Goal: Navigation & Orientation: Find specific page/section

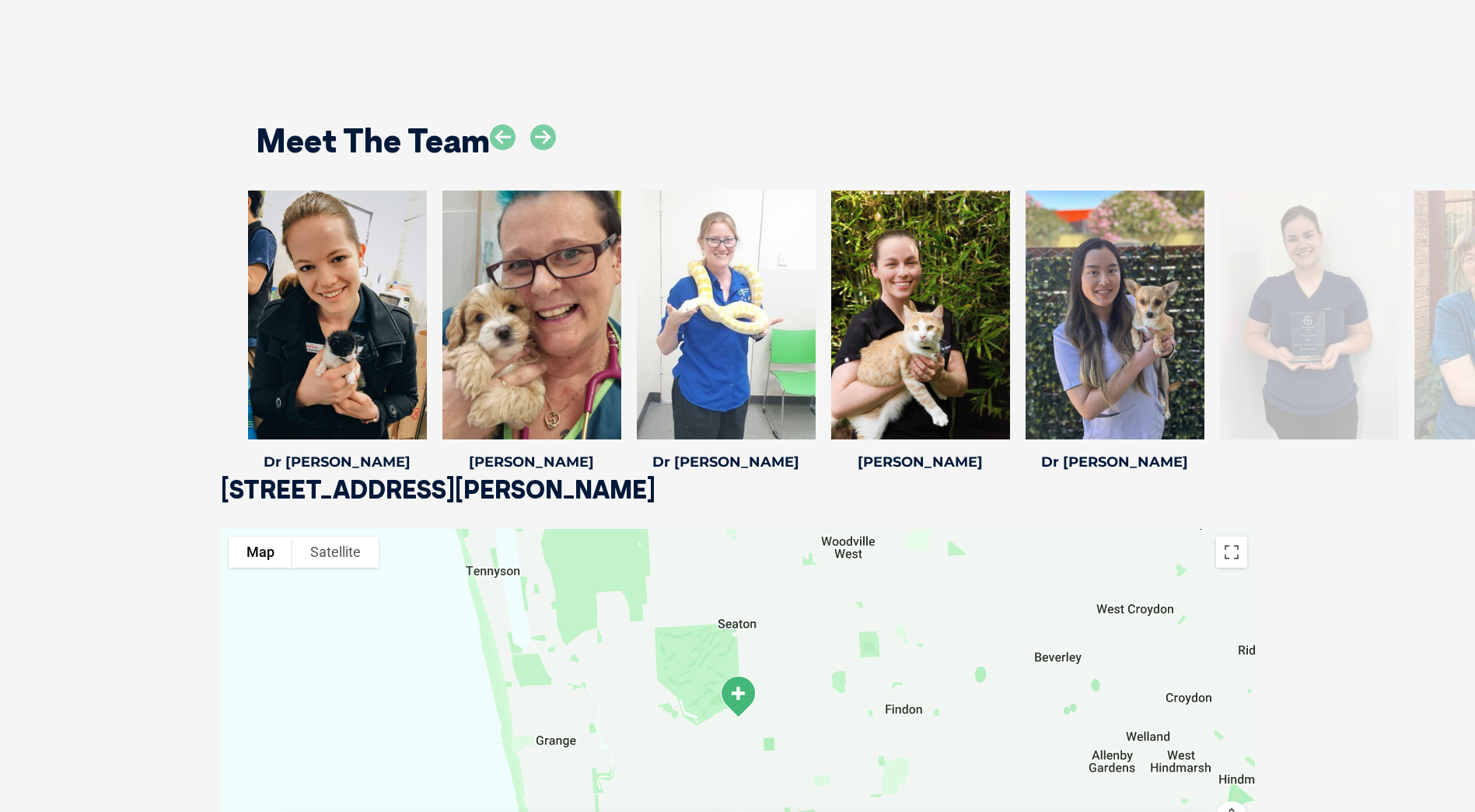
scroll to position [2410, 0]
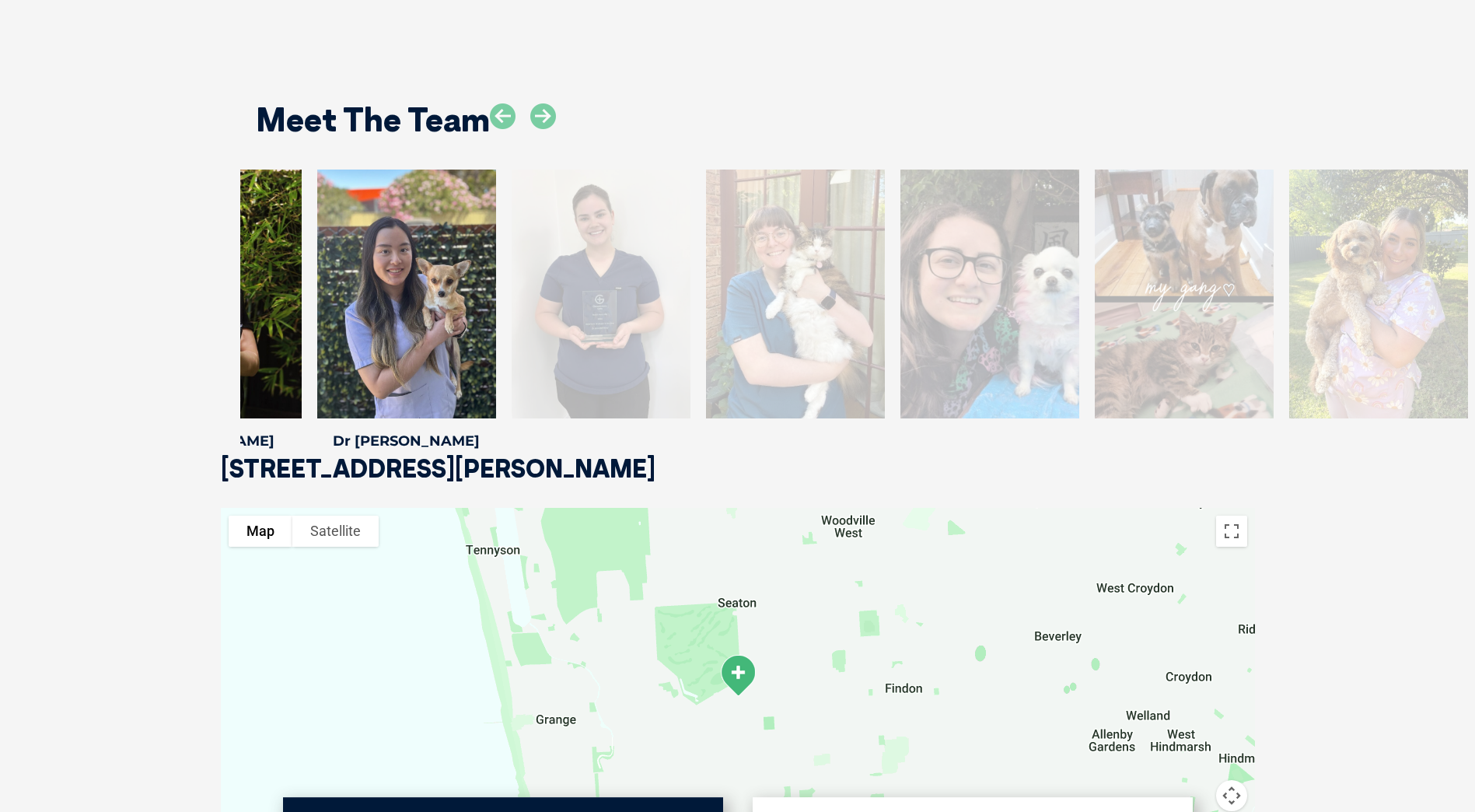
drag, startPoint x: 1327, startPoint y: 248, endPoint x: 619, endPoint y: 260, distance: 708.1
click at [619, 260] on div at bounding box center [601, 293] width 178 height 248
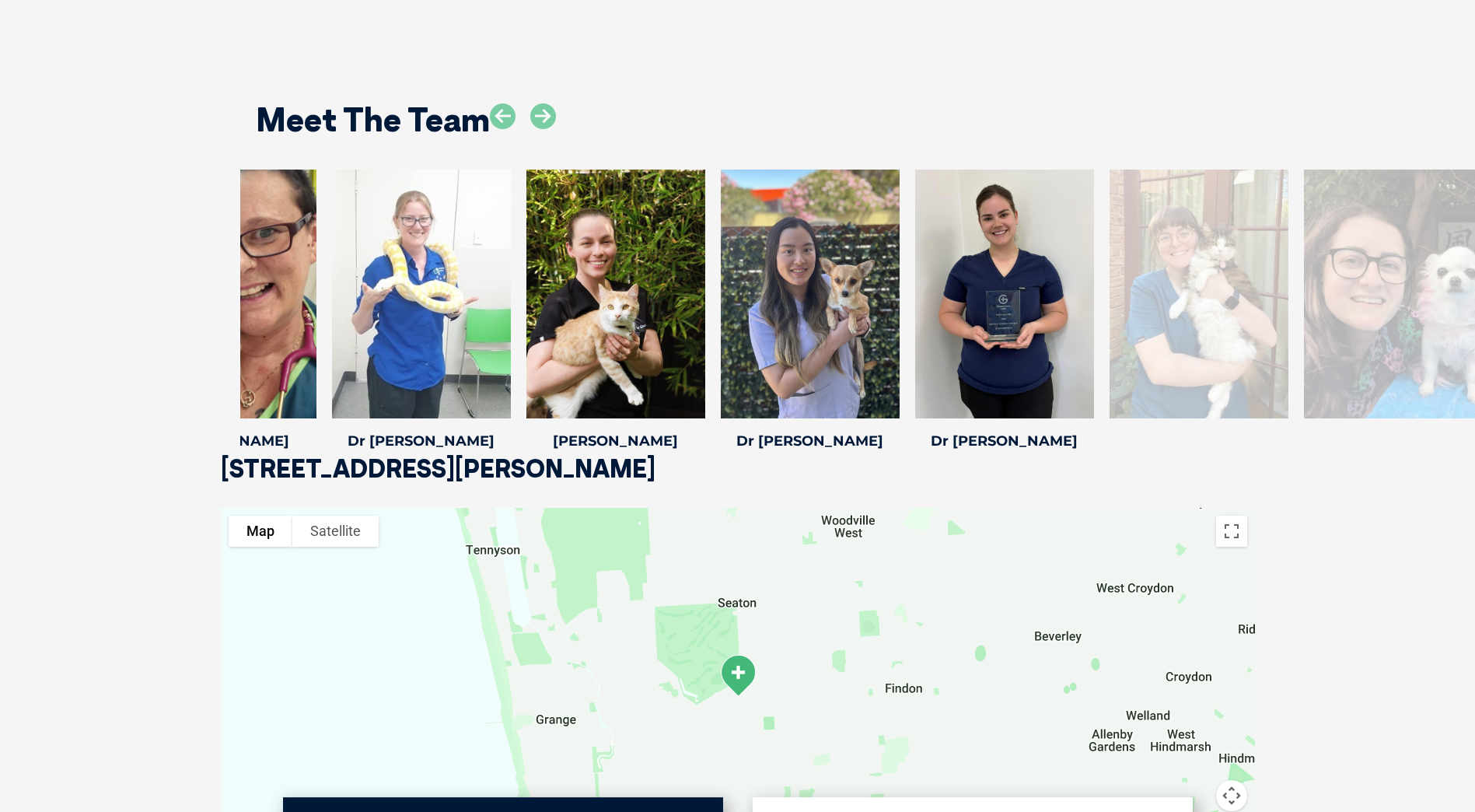
drag, startPoint x: 1138, startPoint y: 251, endPoint x: 1125, endPoint y: 253, distance: 13.2
click at [1094, 253] on div at bounding box center [1004, 293] width 178 height 248
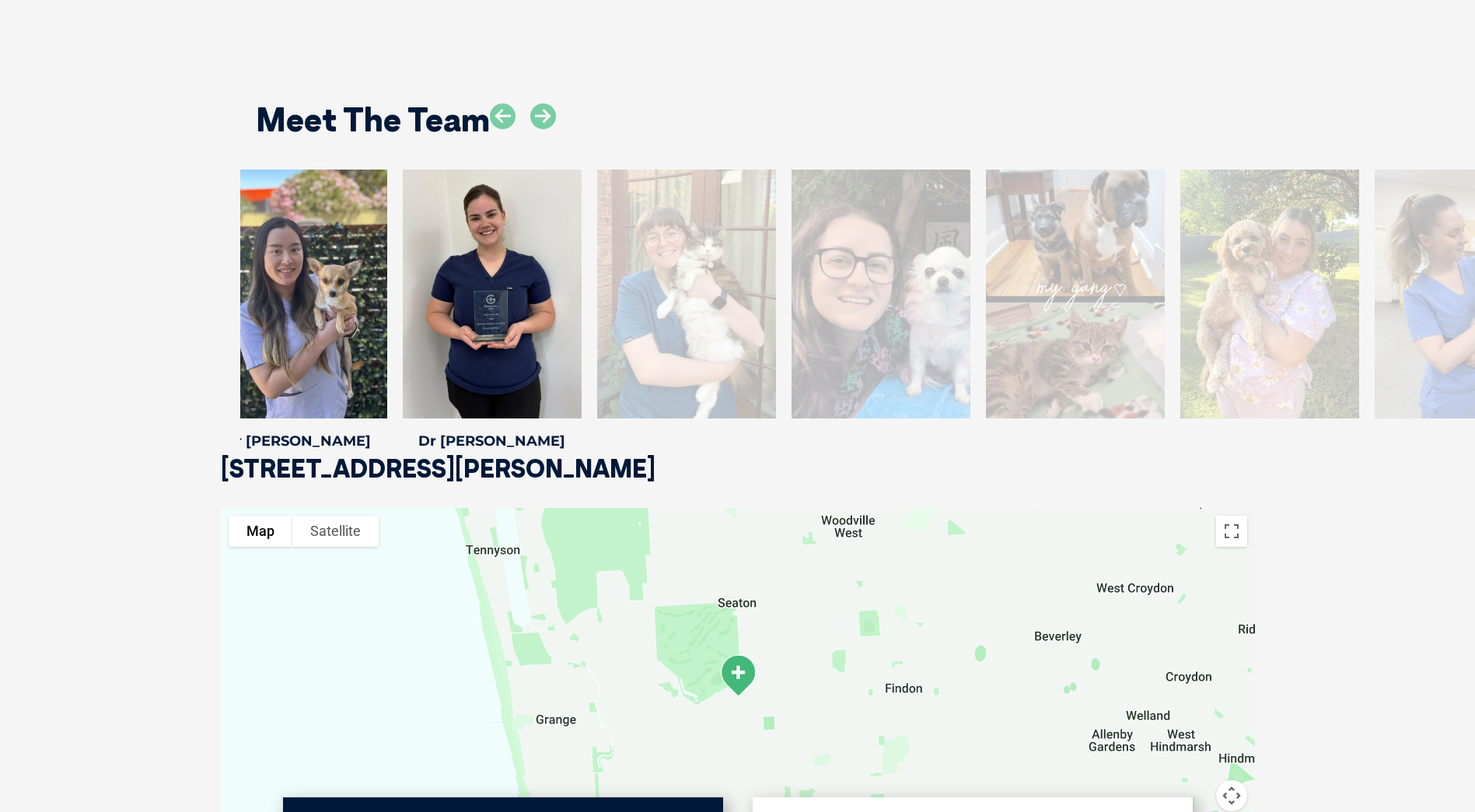
drag, startPoint x: 1100, startPoint y: 247, endPoint x: 477, endPoint y: 272, distance: 623.5
click at [477, 272] on div at bounding box center [492, 293] width 178 height 248
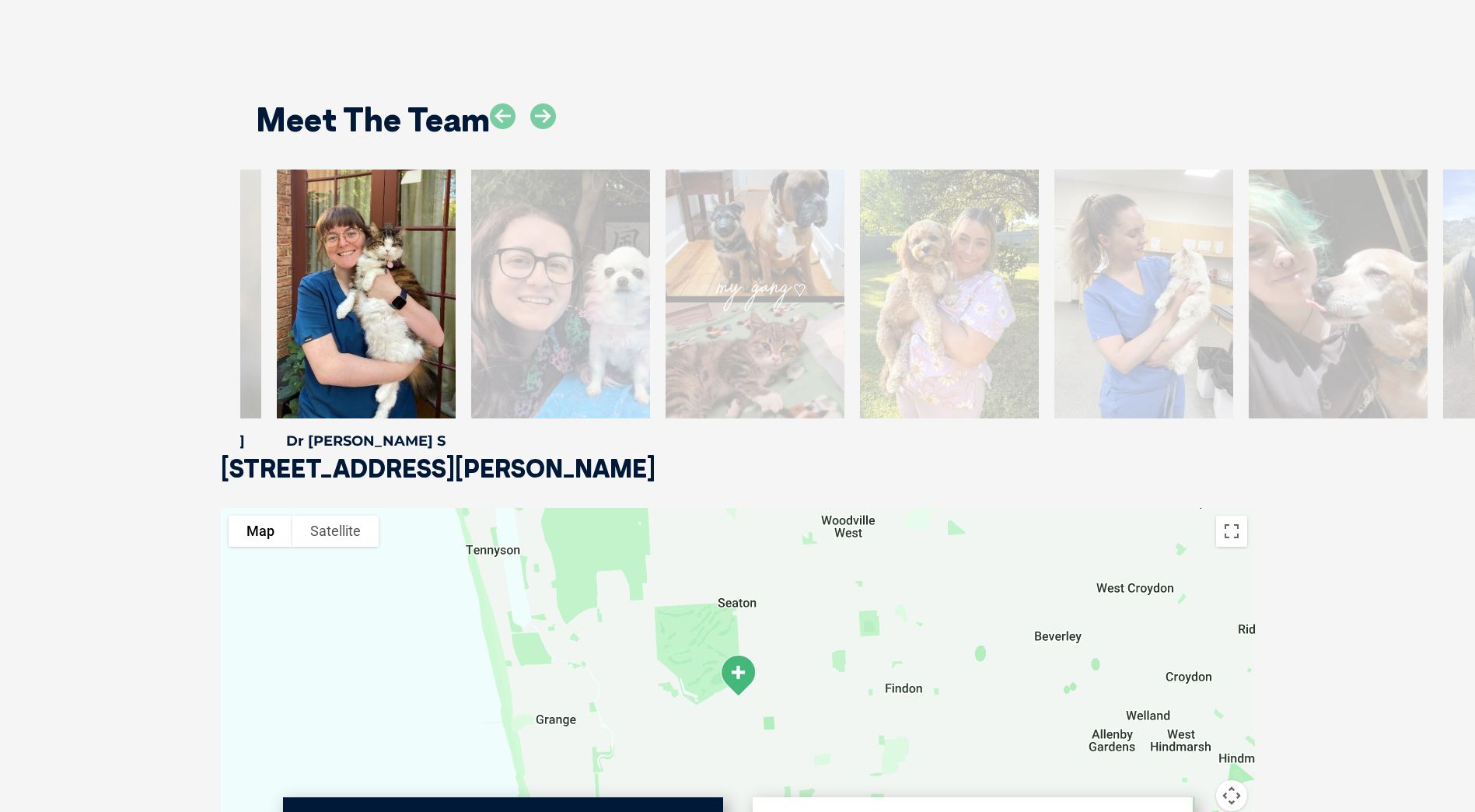
drag, startPoint x: 1141, startPoint y: 272, endPoint x: 419, endPoint y: 276, distance: 722.0
click at [419, 276] on div at bounding box center [365, 293] width 178 height 248
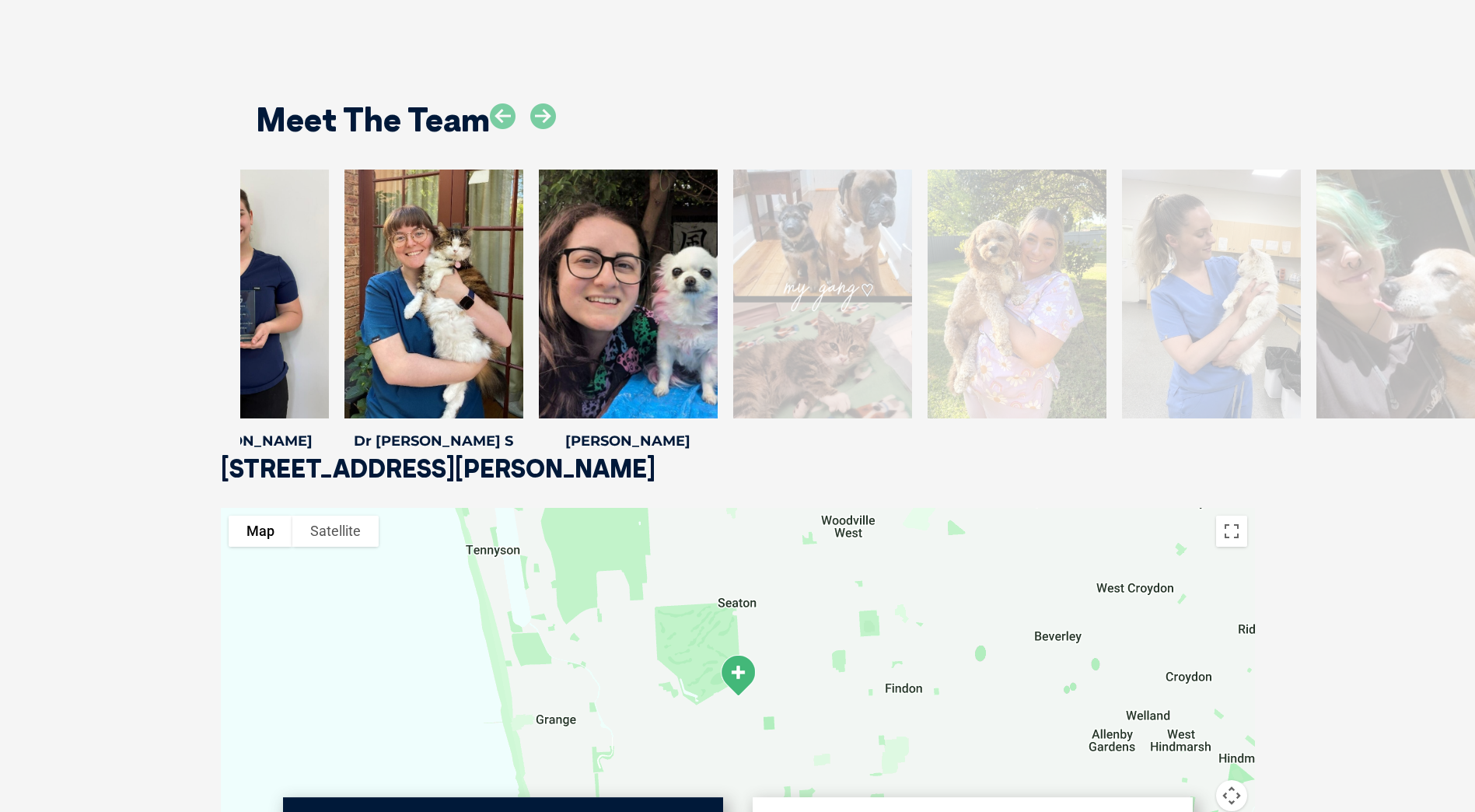
drag, startPoint x: 1127, startPoint y: 277, endPoint x: 626, endPoint y: 280, distance: 501.0
click at [626, 280] on div at bounding box center [628, 293] width 178 height 248
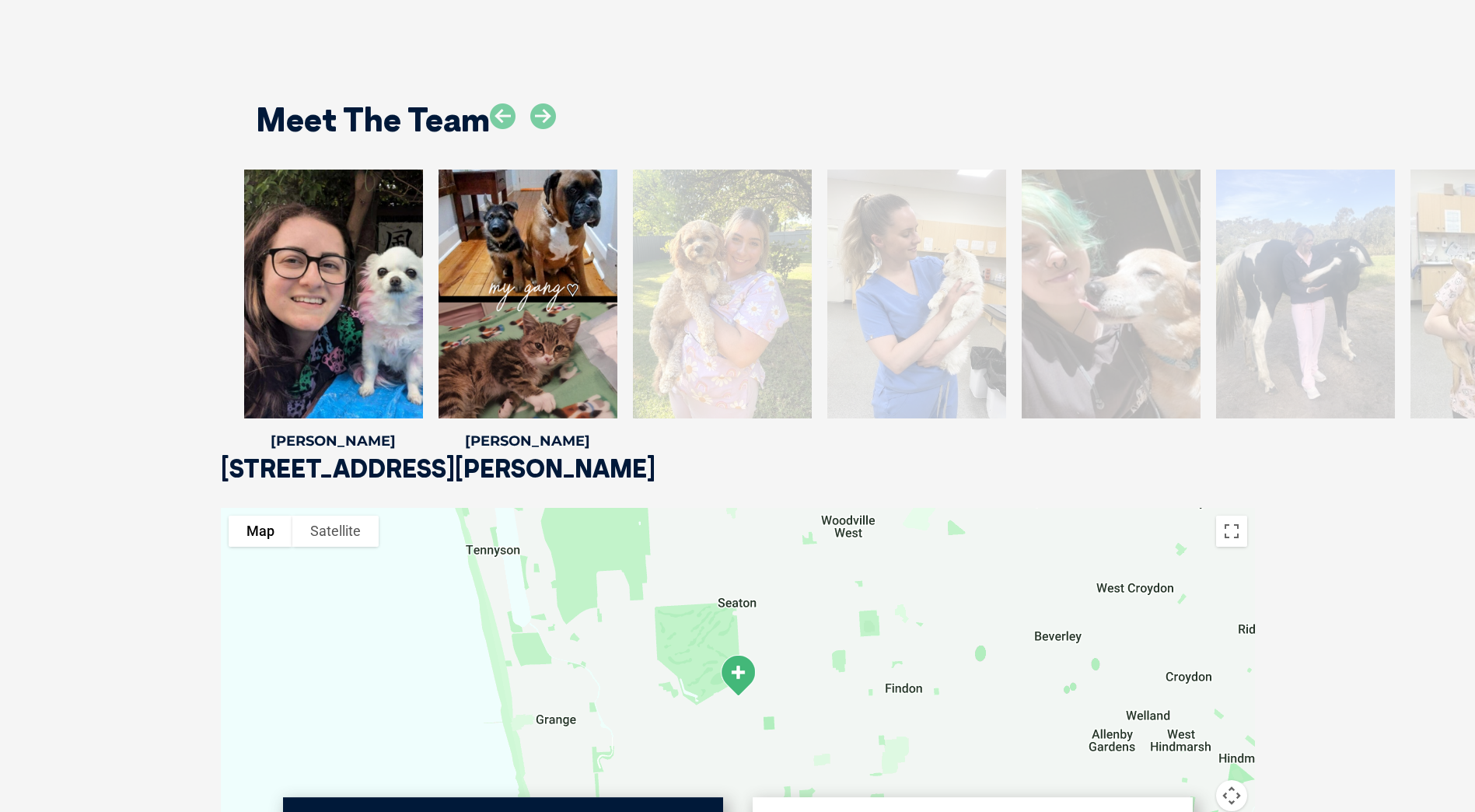
drag, startPoint x: 1156, startPoint y: 256, endPoint x: 550, endPoint y: 261, distance: 606.0
click at [550, 261] on div at bounding box center [527, 293] width 178 height 248
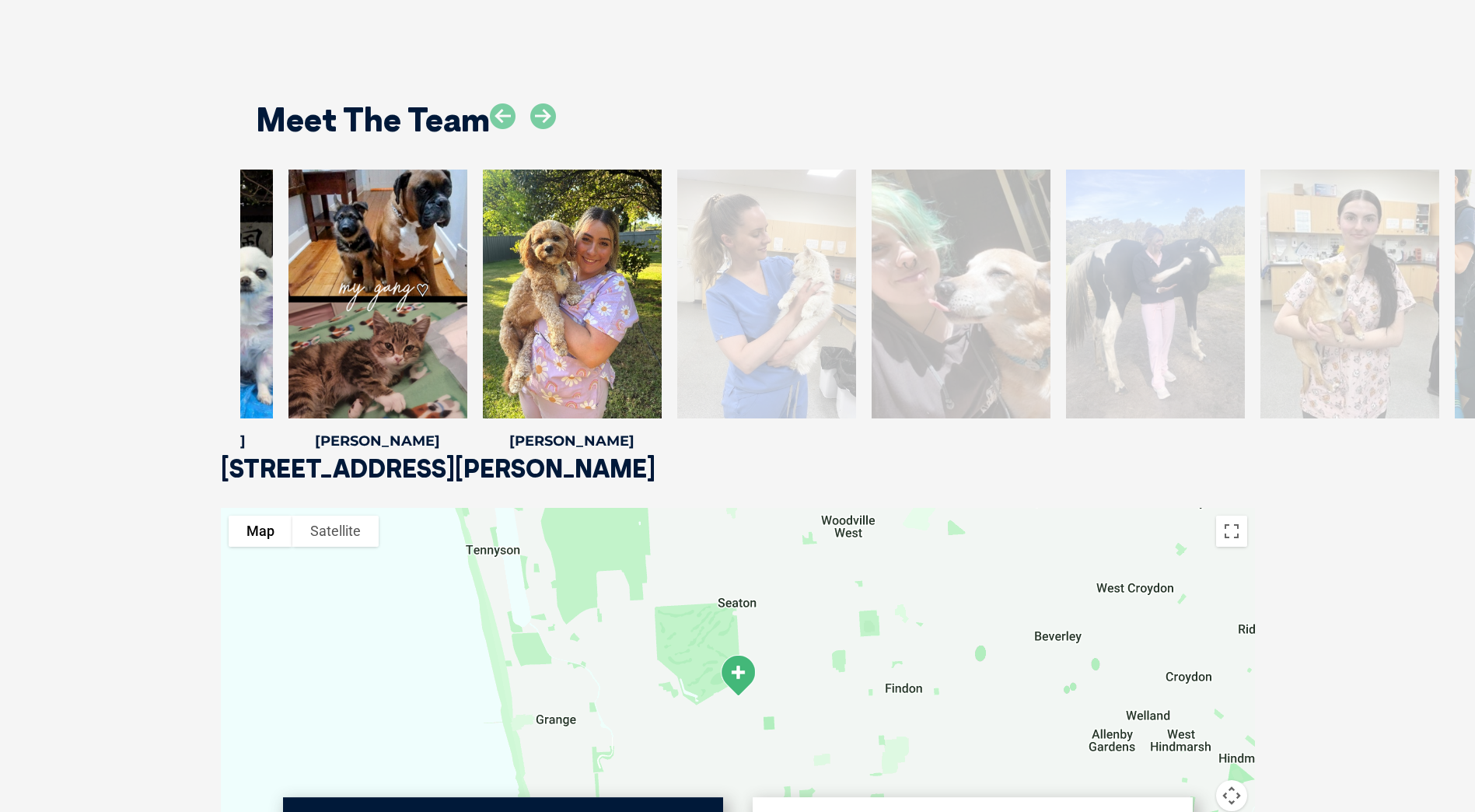
drag, startPoint x: 1129, startPoint y: 236, endPoint x: 570, endPoint y: 265, distance: 559.8
click at [570, 265] on div at bounding box center [571, 293] width 178 height 248
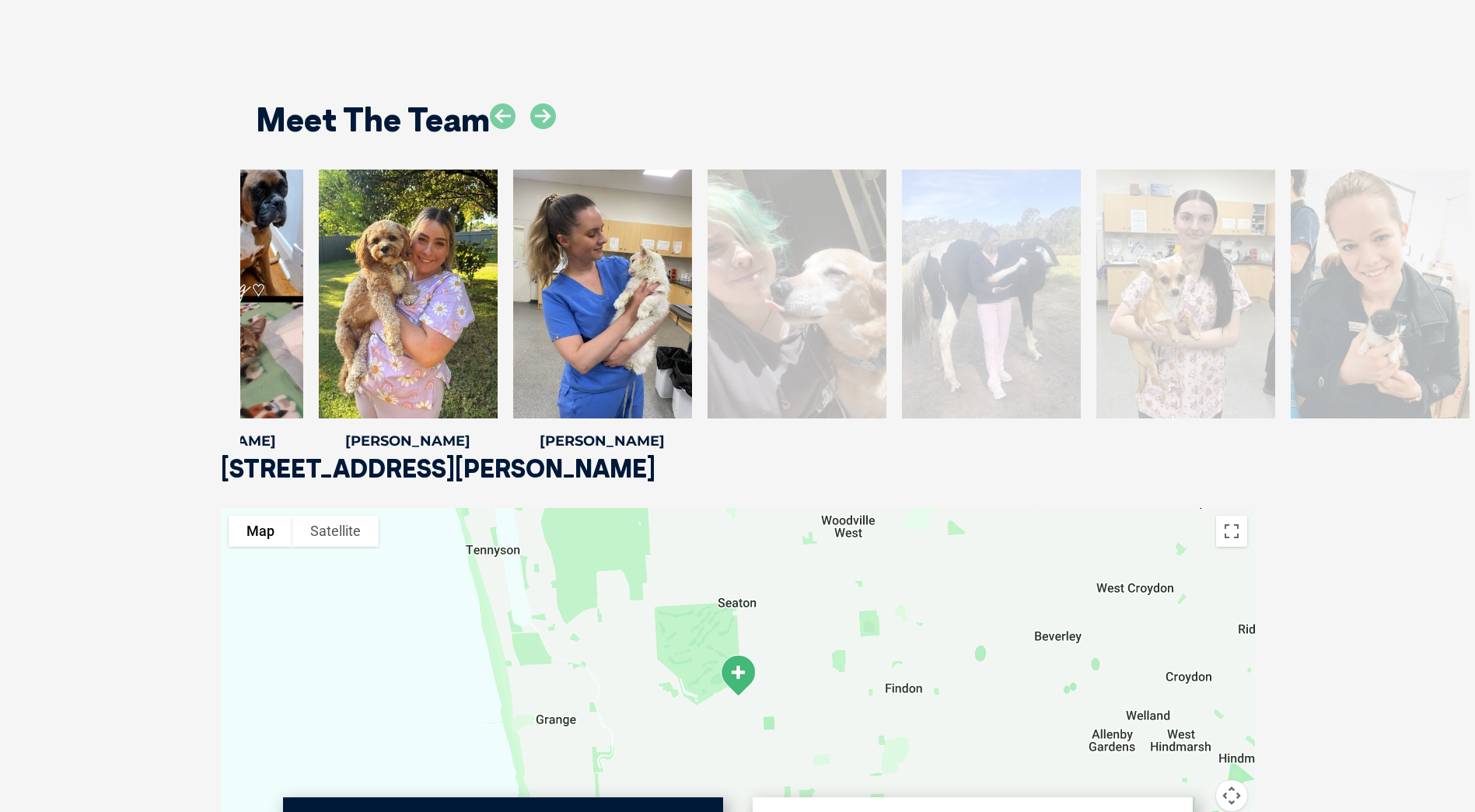
drag, startPoint x: 1151, startPoint y: 241, endPoint x: 638, endPoint y: 269, distance: 513.8
click at [638, 269] on div at bounding box center [602, 293] width 178 height 248
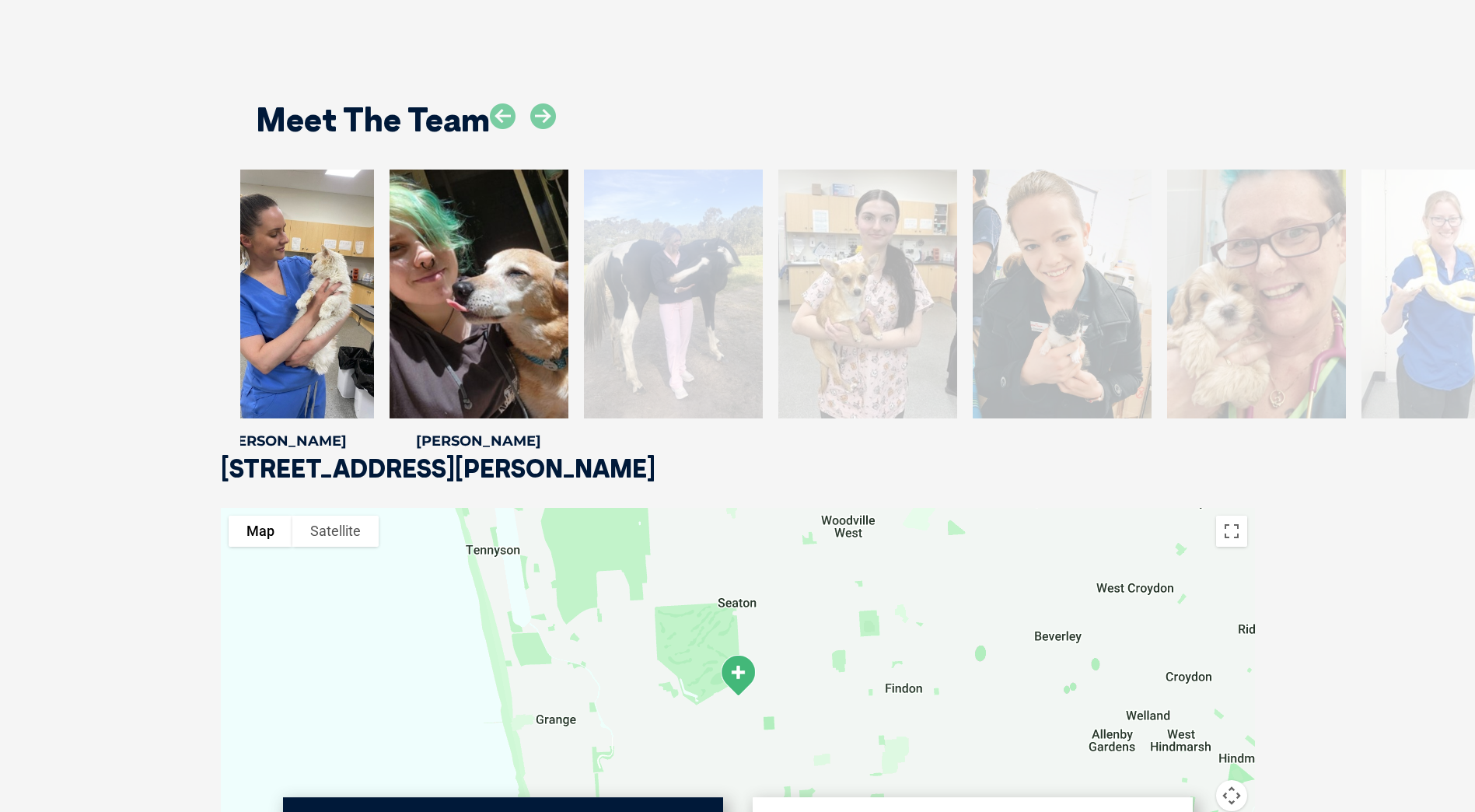
drag, startPoint x: 923, startPoint y: 238, endPoint x: 1485, endPoint y: 228, distance: 562.1
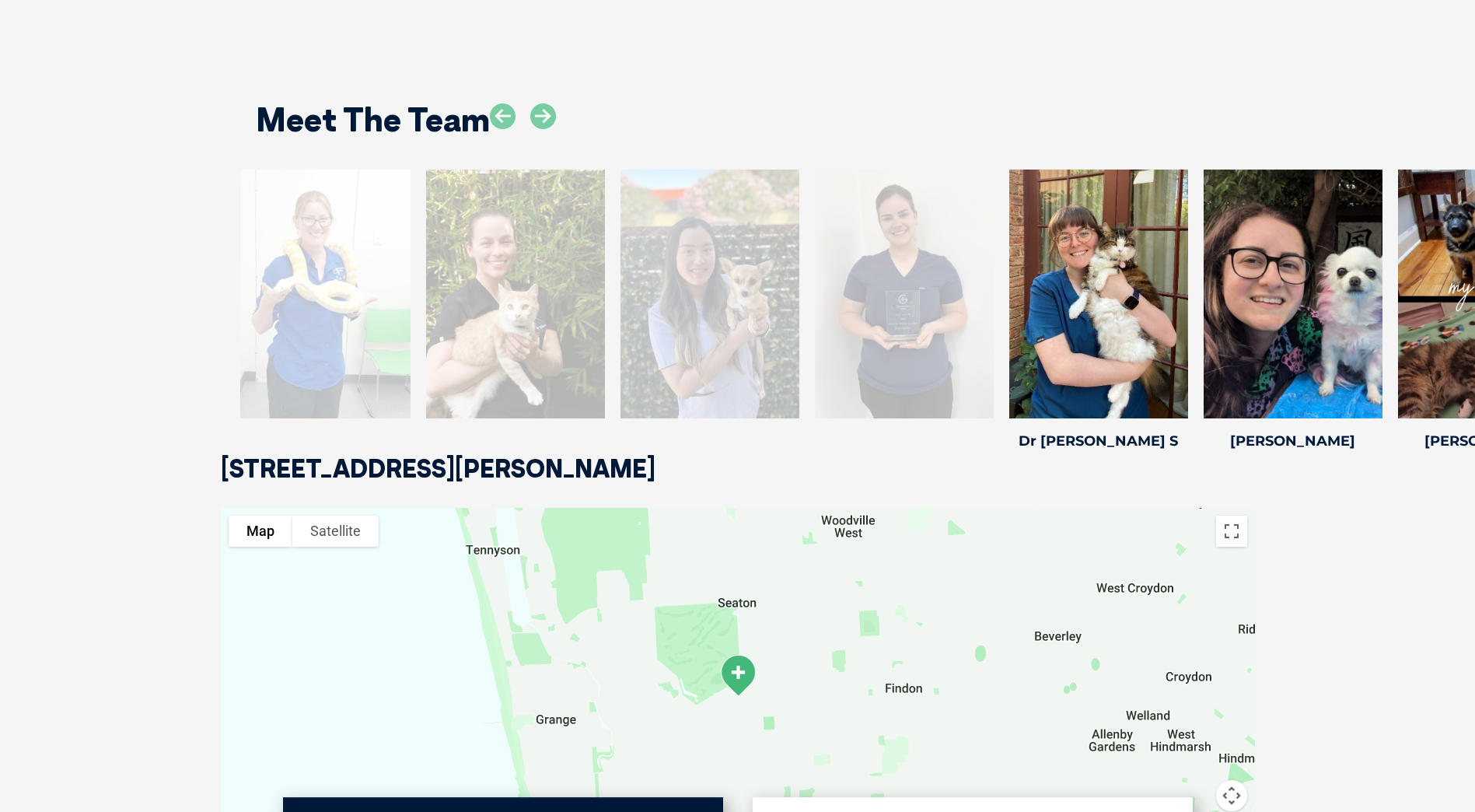
drag, startPoint x: 551, startPoint y: 245, endPoint x: 1313, endPoint y: 240, distance: 762.0
click at [1313, 240] on div at bounding box center [1293, 293] width 178 height 248
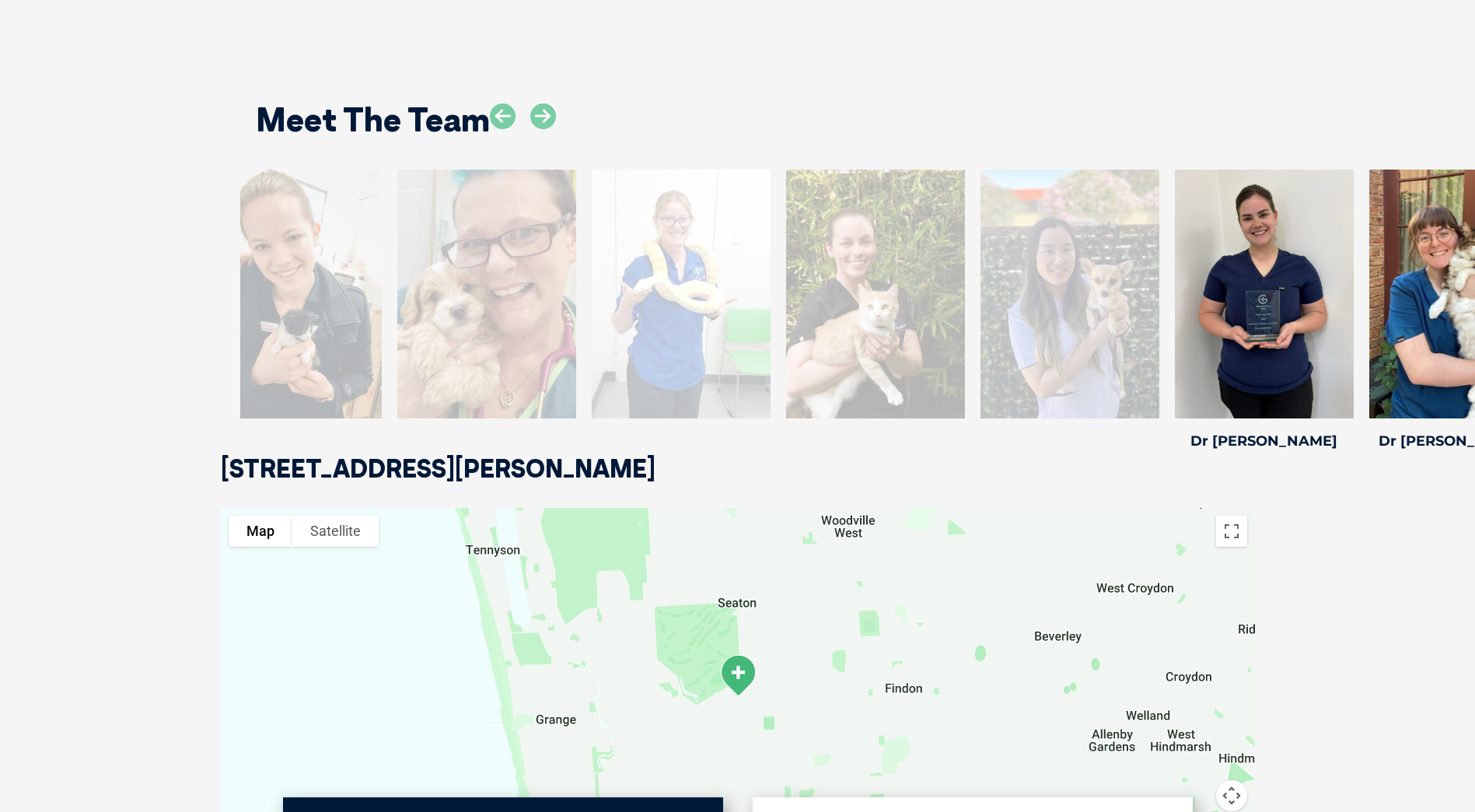
drag, startPoint x: 928, startPoint y: 264, endPoint x: 1338, endPoint y: 265, distance: 410.0
click at [1353, 259] on div at bounding box center [1263, 293] width 178 height 248
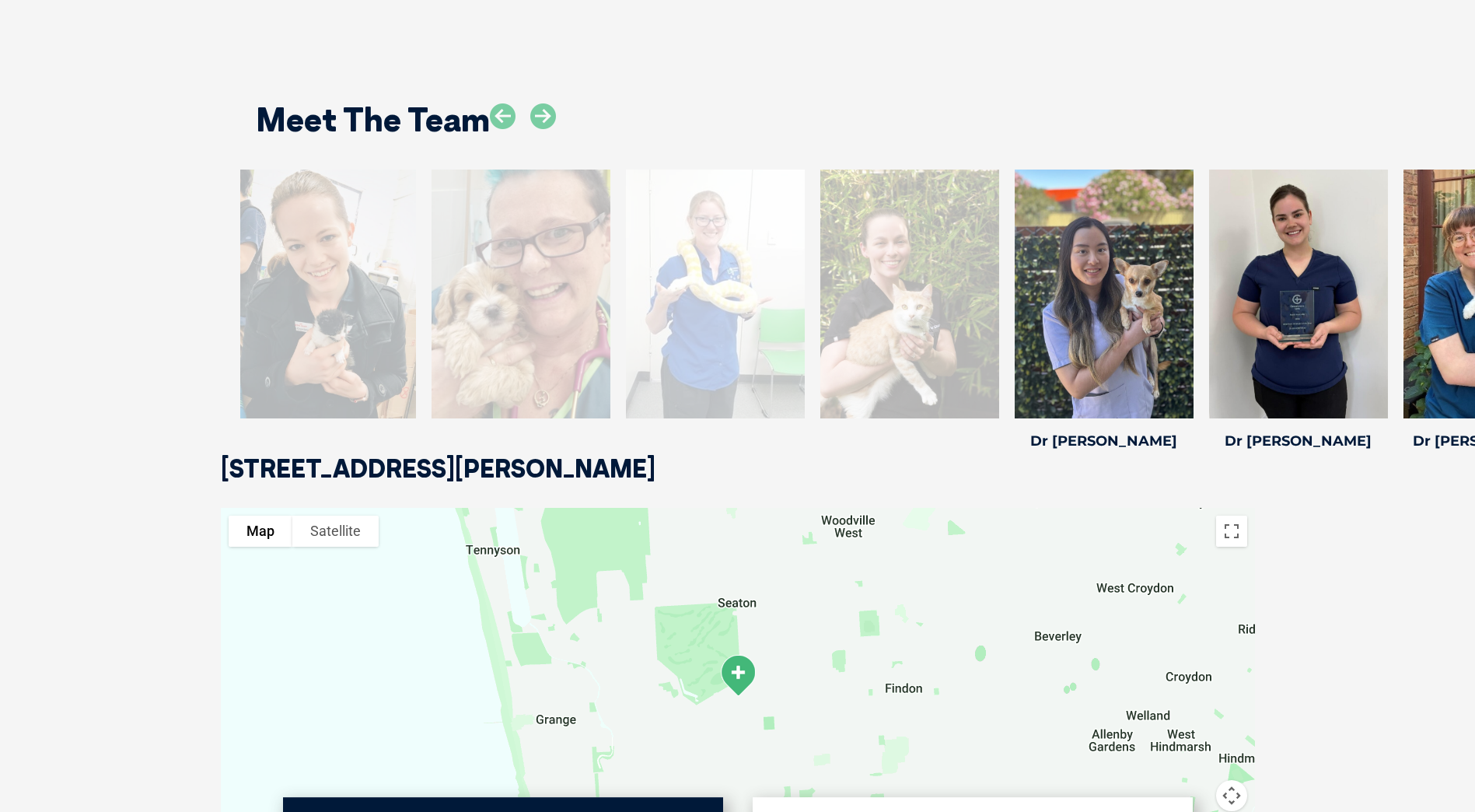
drag, startPoint x: 385, startPoint y: 273, endPoint x: 1067, endPoint y: 269, distance: 682.0
click at [1067, 269] on div at bounding box center [1103, 293] width 178 height 248
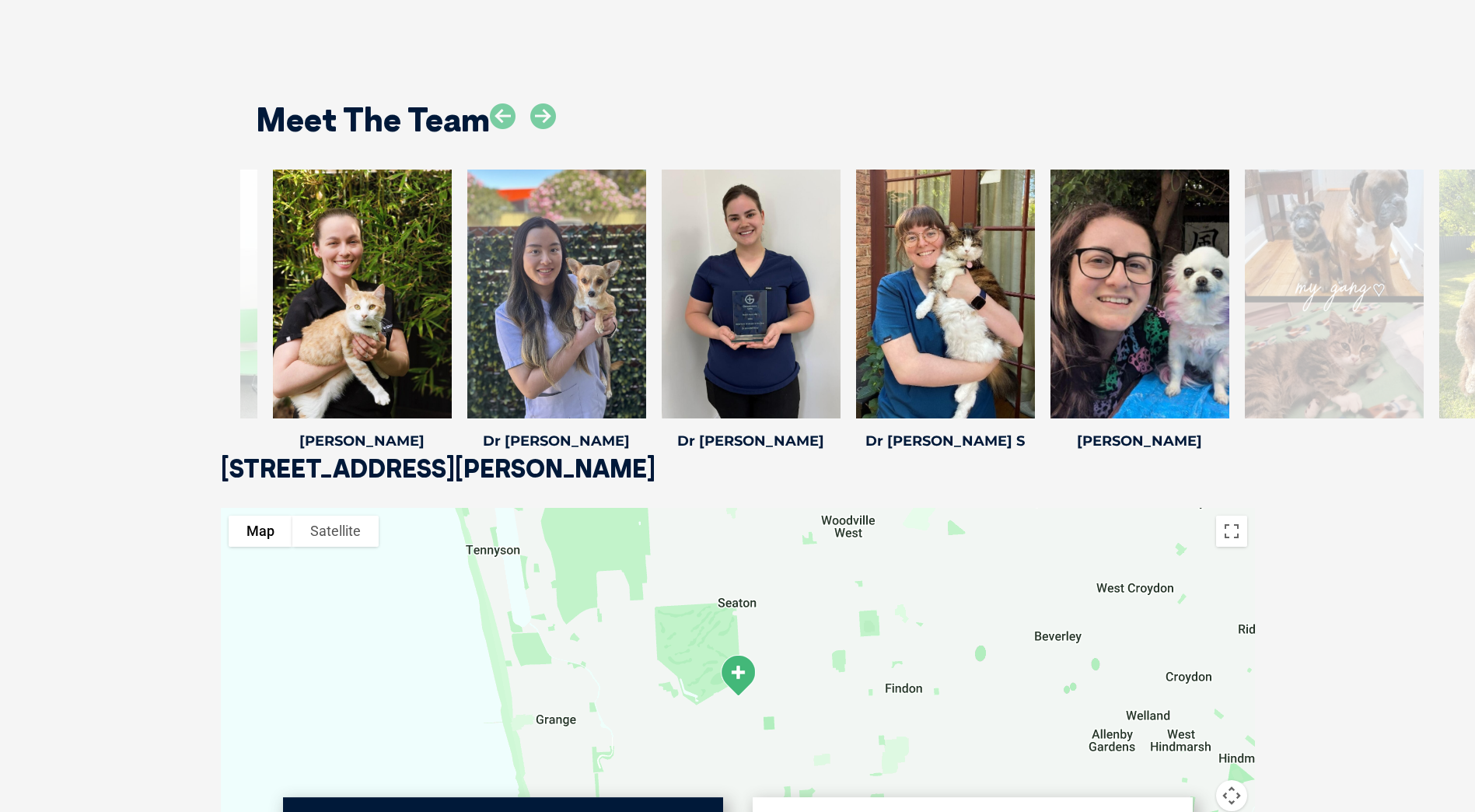
drag, startPoint x: 738, startPoint y: 262, endPoint x: 1173, endPoint y: 262, distance: 435.0
click at [840, 262] on div at bounding box center [751, 293] width 178 height 248
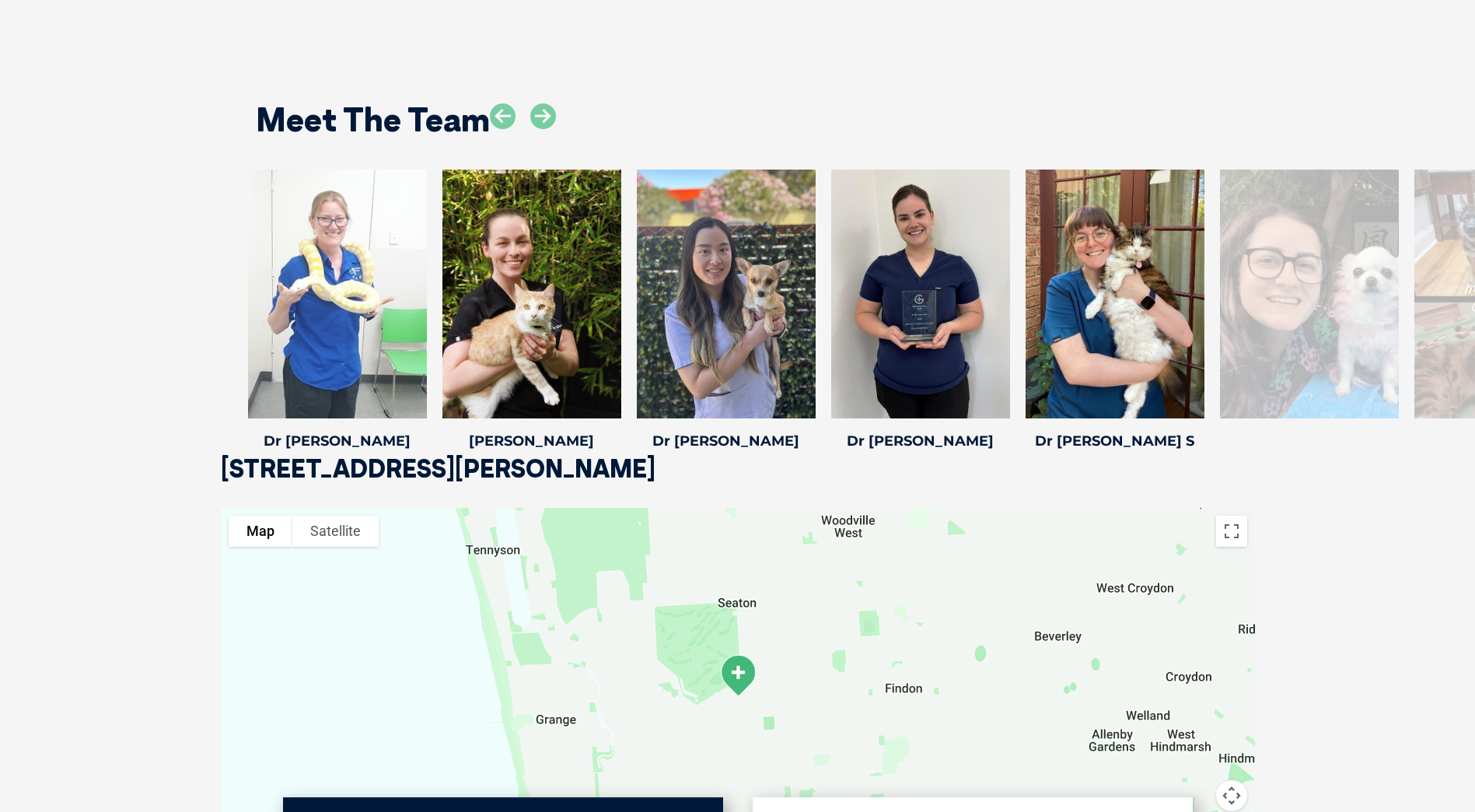
drag, startPoint x: 734, startPoint y: 252, endPoint x: 1159, endPoint y: 253, distance: 425.0
click at [816, 252] on div at bounding box center [725, 293] width 178 height 248
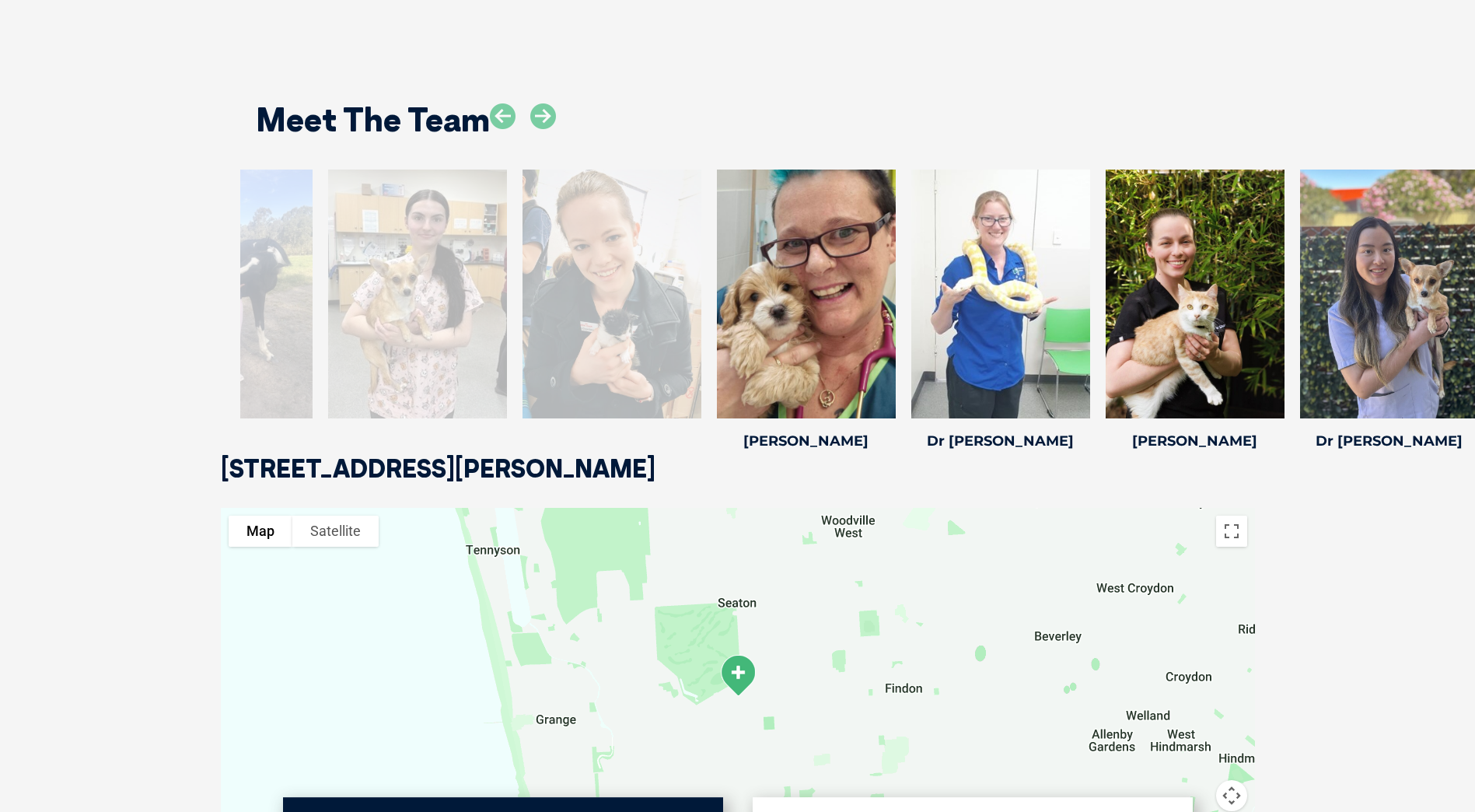
drag, startPoint x: 569, startPoint y: 303, endPoint x: 1038, endPoint y: 303, distance: 469.0
click at [1038, 303] on div at bounding box center [1000, 293] width 178 height 248
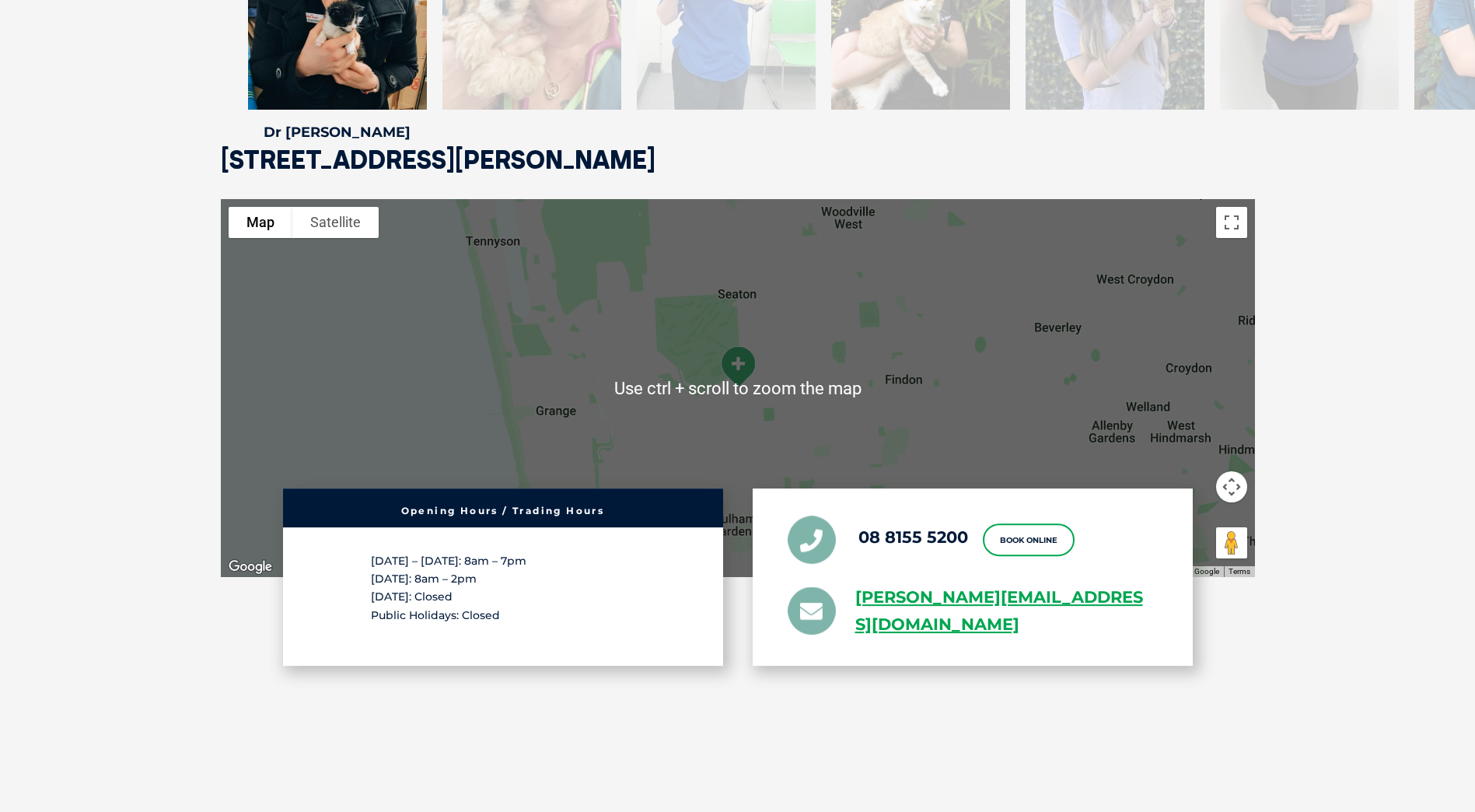
scroll to position [2721, 0]
